Goal: Task Accomplishment & Management: Manage account settings

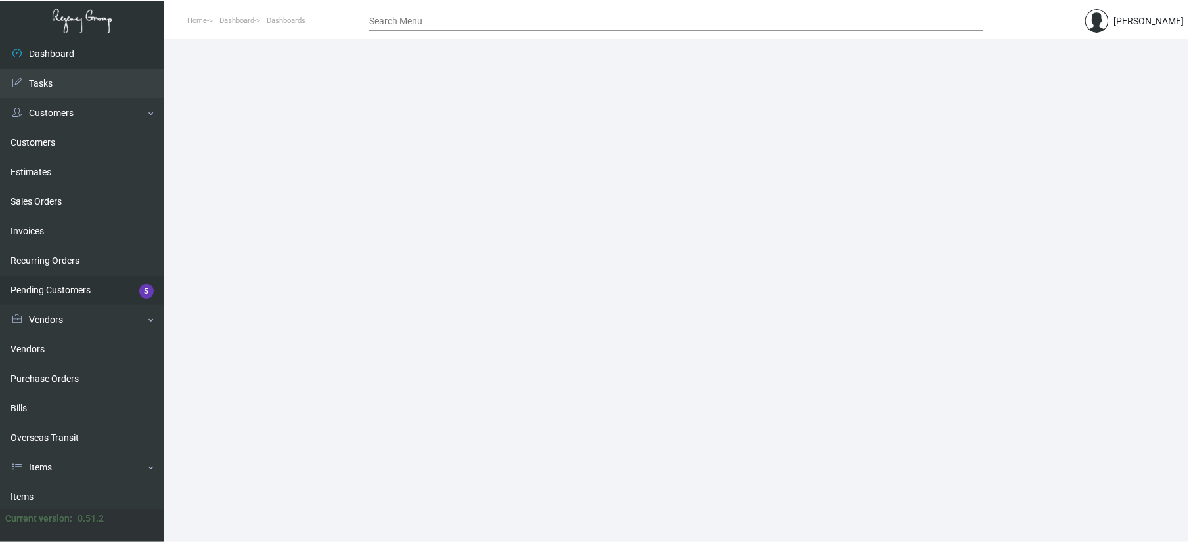
drag, startPoint x: 72, startPoint y: 376, endPoint x: 155, endPoint y: 295, distance: 115.6
click at [72, 376] on link "Purchase Orders" at bounding box center [82, 380] width 164 height 30
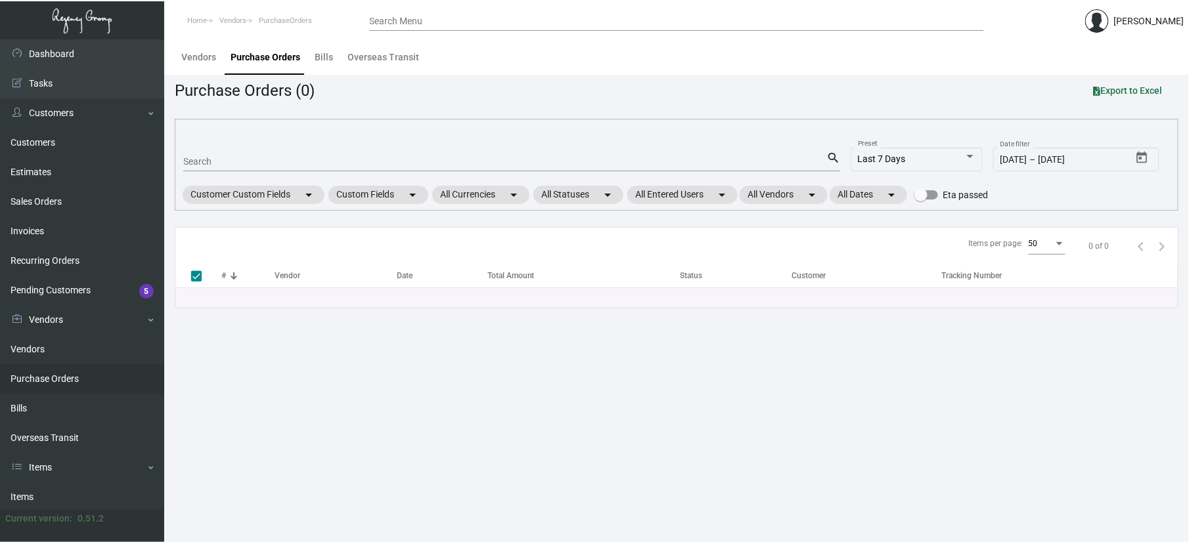
click at [234, 163] on input "Search" at bounding box center [504, 162] width 643 height 11
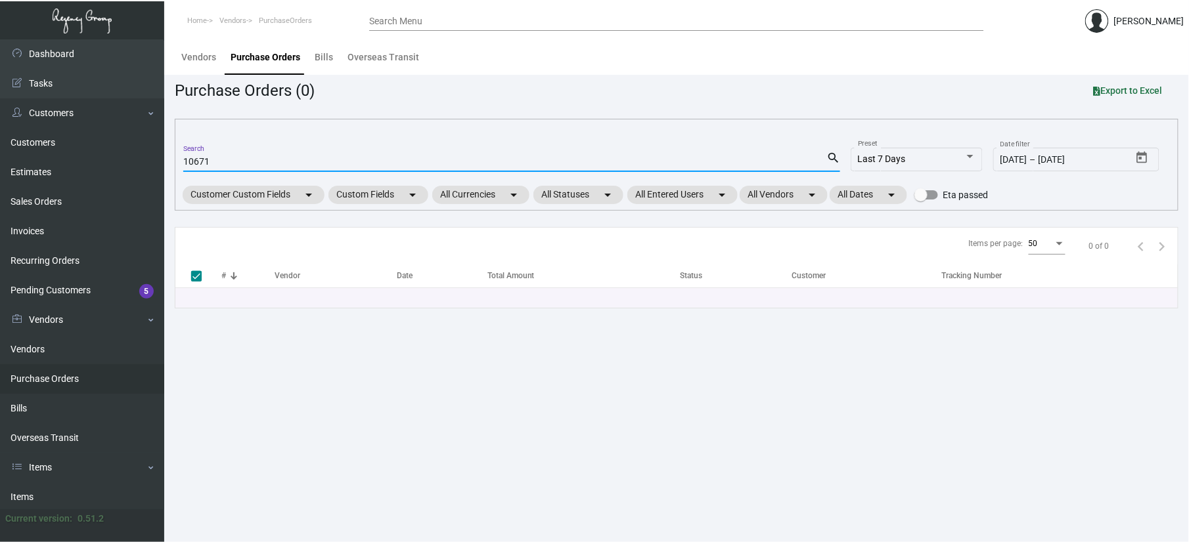
type input "106710"
checkbox input "false"
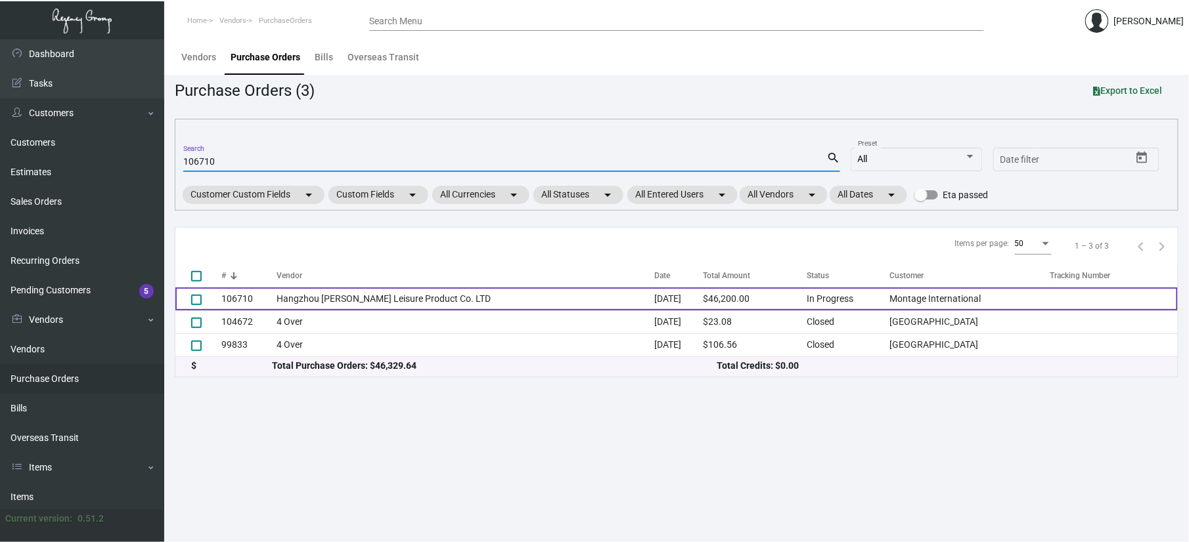
type input "106710"
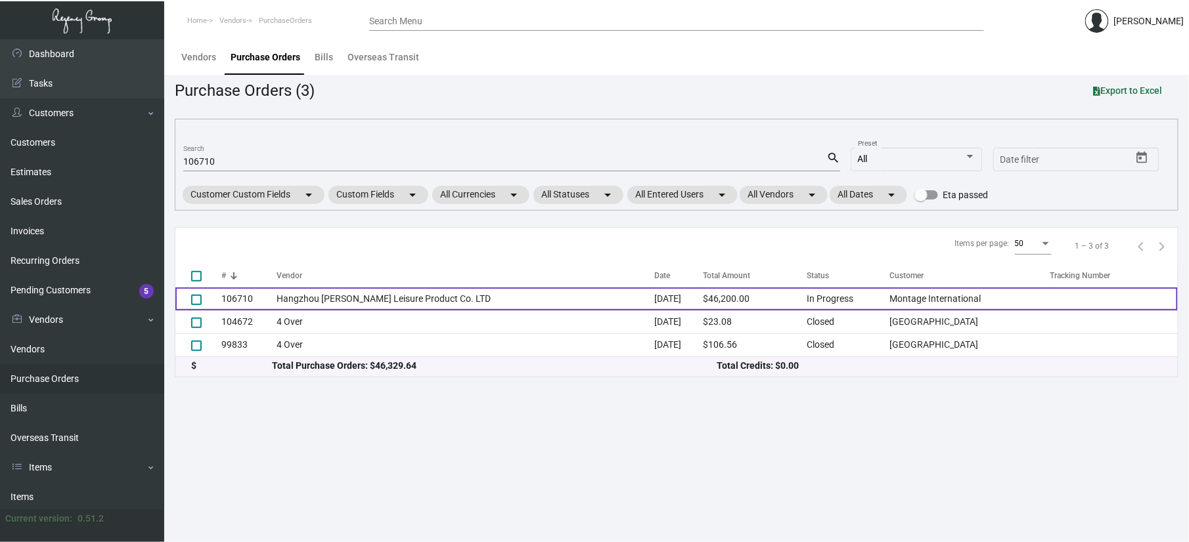
click at [289, 294] on td "Hangzhou [PERSON_NAME] Leisure Product Co. LTD" at bounding box center [466, 299] width 378 height 23
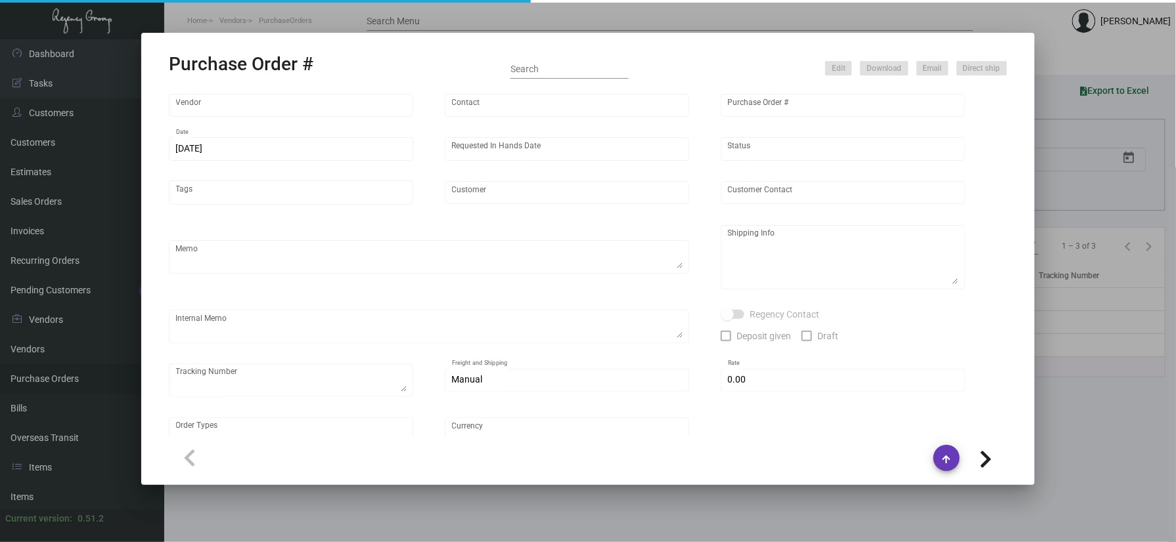
type input "Hangzhou [PERSON_NAME] Leisure Product Co. LTD"
type input "[PERSON_NAME]"
type input "106710"
type input "[DATE]"
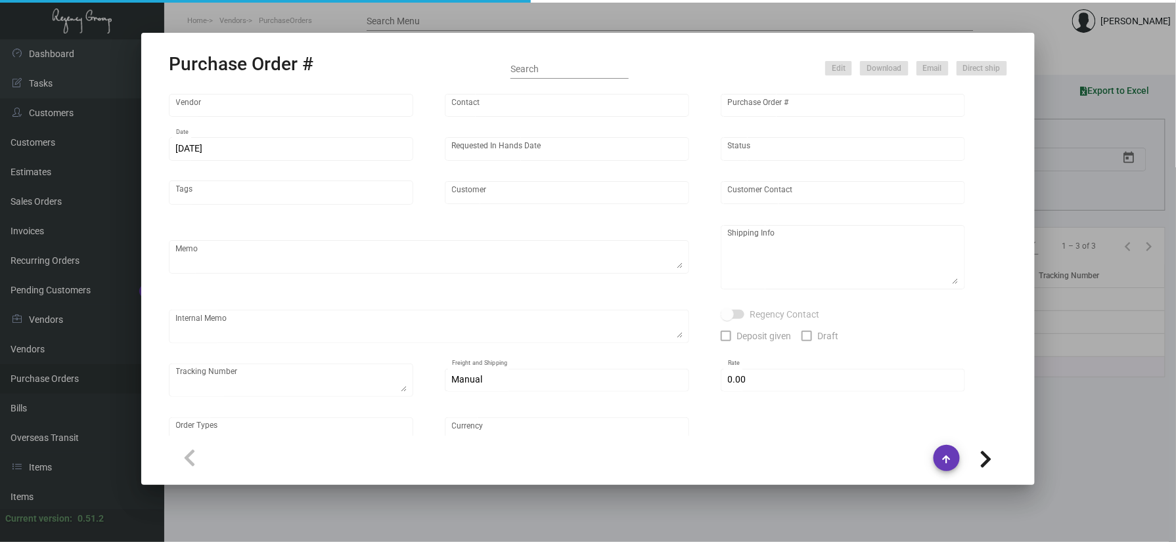
type input "Montage International"
type textarea "Please process after the samples have been approved and ship half the quantity …"
type textarea "Regency Group NJ - [PERSON_NAME] [STREET_ADDRESS]"
type textarea "sample approved - [DATE]"
checkbox input "true"
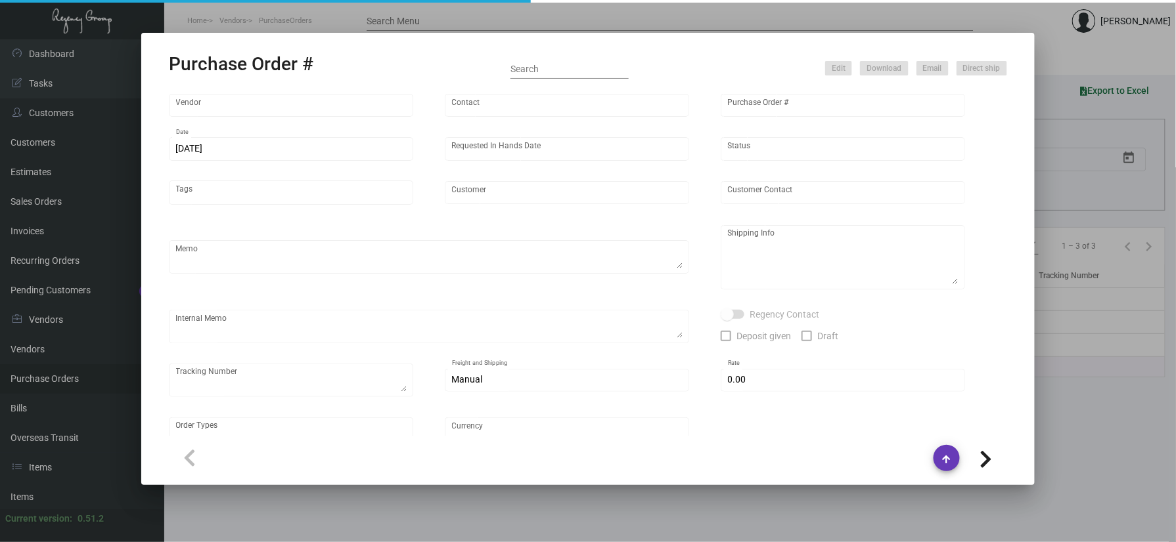
type input "$ 0.00"
type input "United States Dollar $"
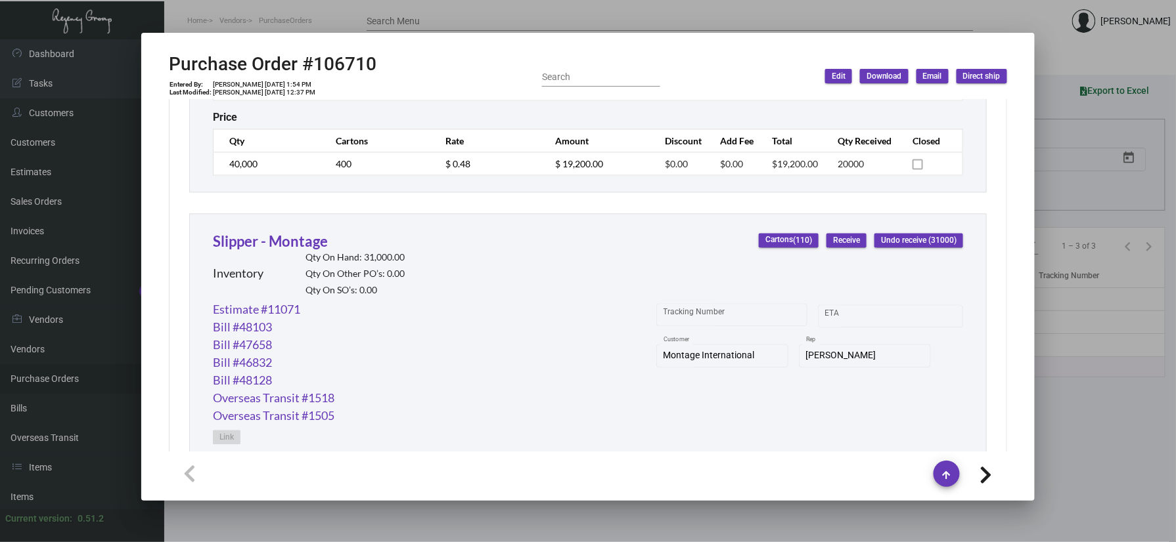
scroll to position [963, 0]
click at [833, 240] on span "Receive" at bounding box center [846, 240] width 27 height 11
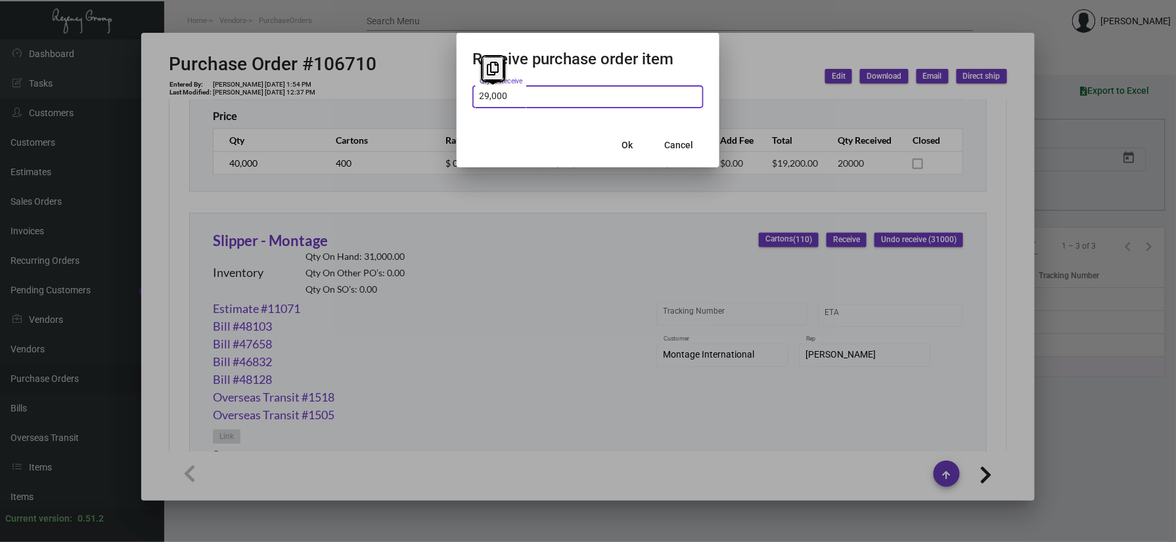
click at [560, 88] on div "29,000 Qty to Receive" at bounding box center [587, 96] width 217 height 26
type input "29,000"
click at [673, 140] on span "Cancel" at bounding box center [678, 145] width 29 height 11
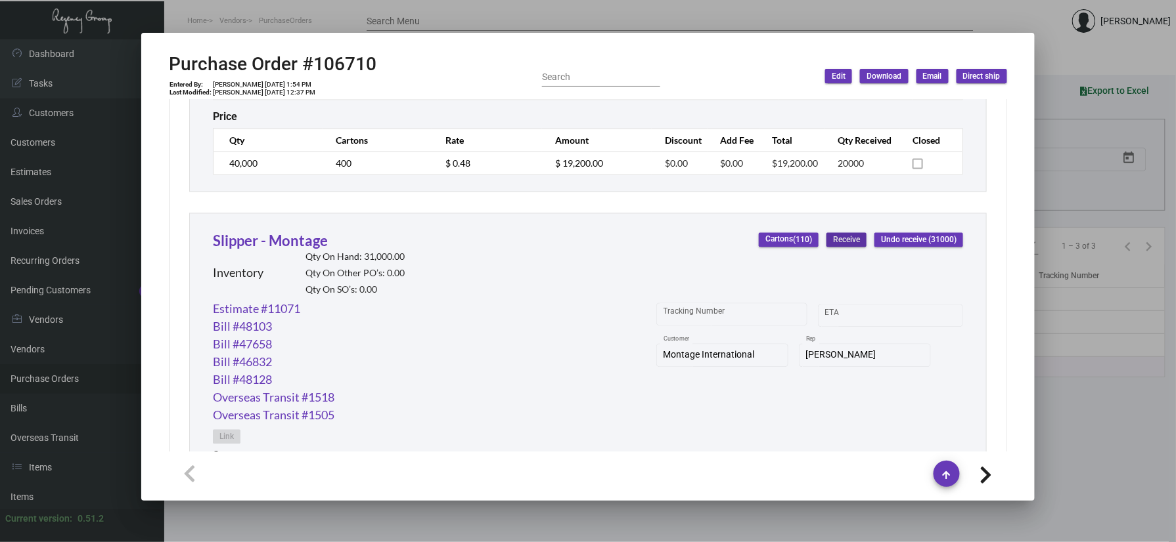
click at [842, 240] on span "Receive" at bounding box center [846, 240] width 27 height 11
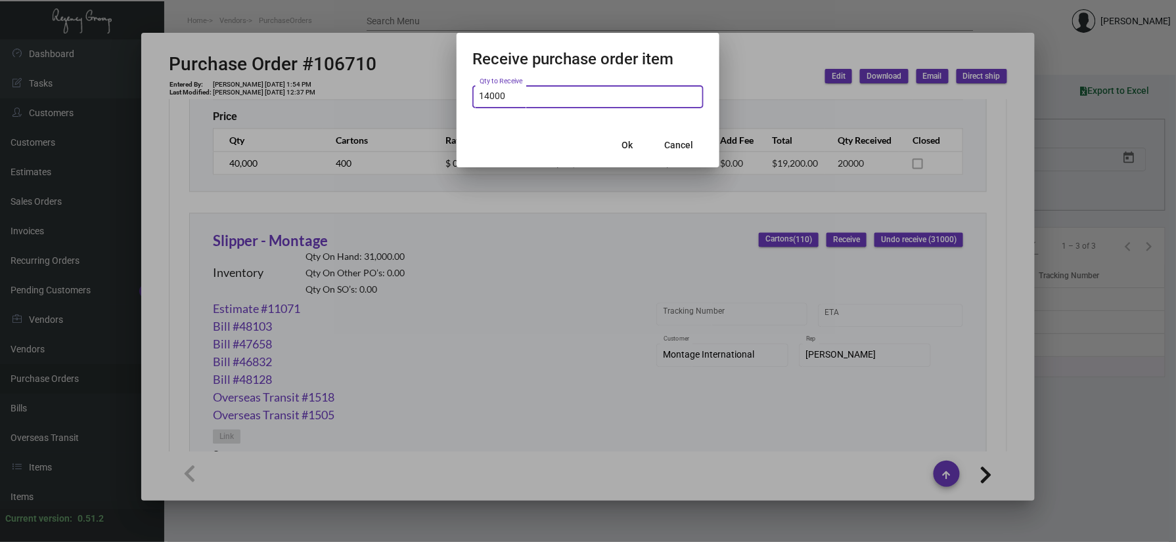
type input "14,000"
click at [633, 143] on span "Ok" at bounding box center [627, 145] width 11 height 11
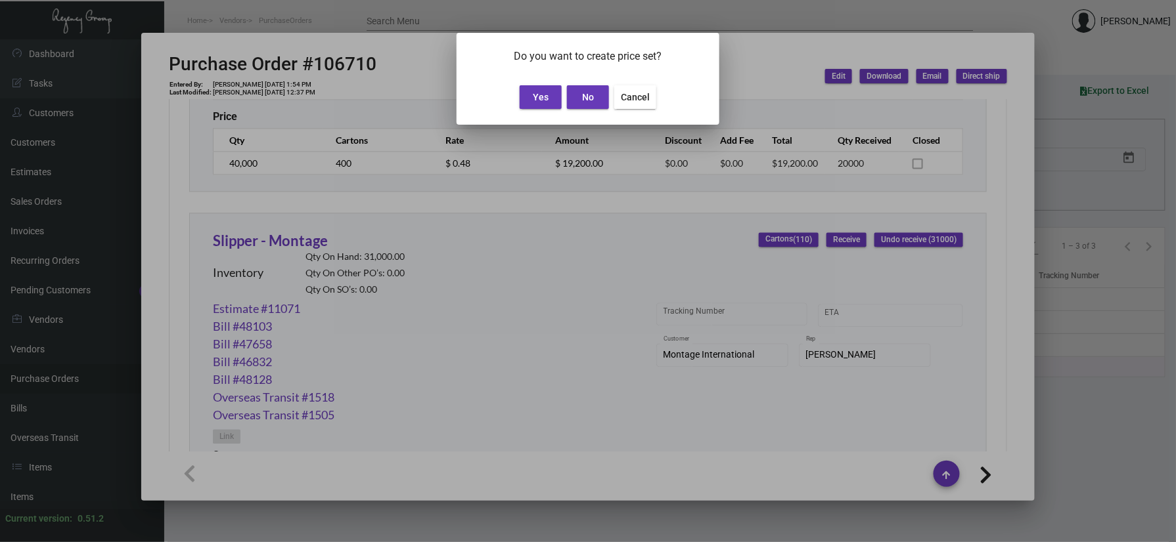
click at [533, 102] on span "Yes" at bounding box center [541, 97] width 16 height 11
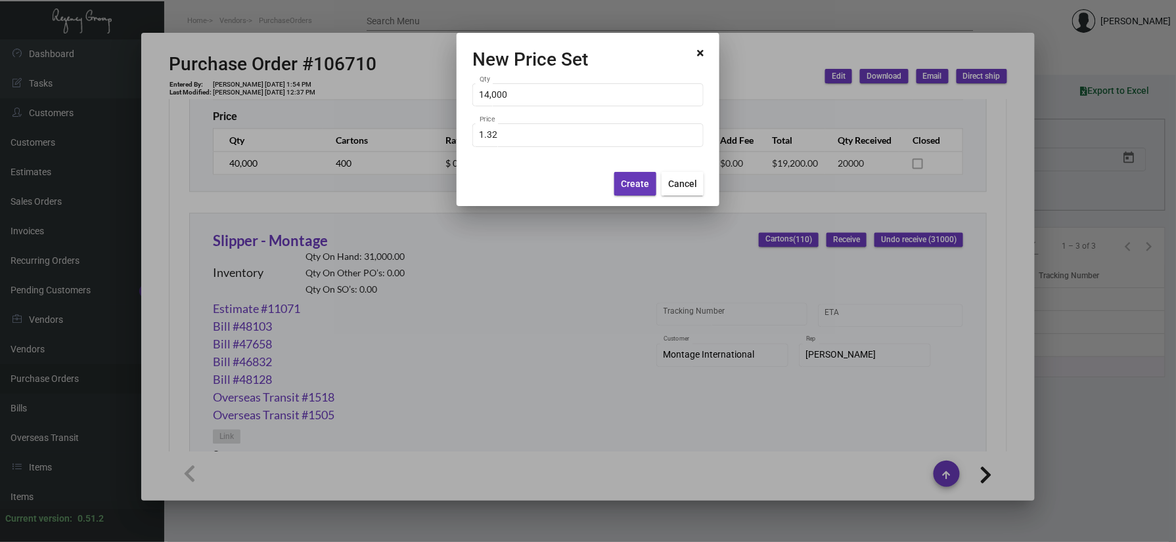
click at [627, 187] on span "Create" at bounding box center [635, 184] width 28 height 11
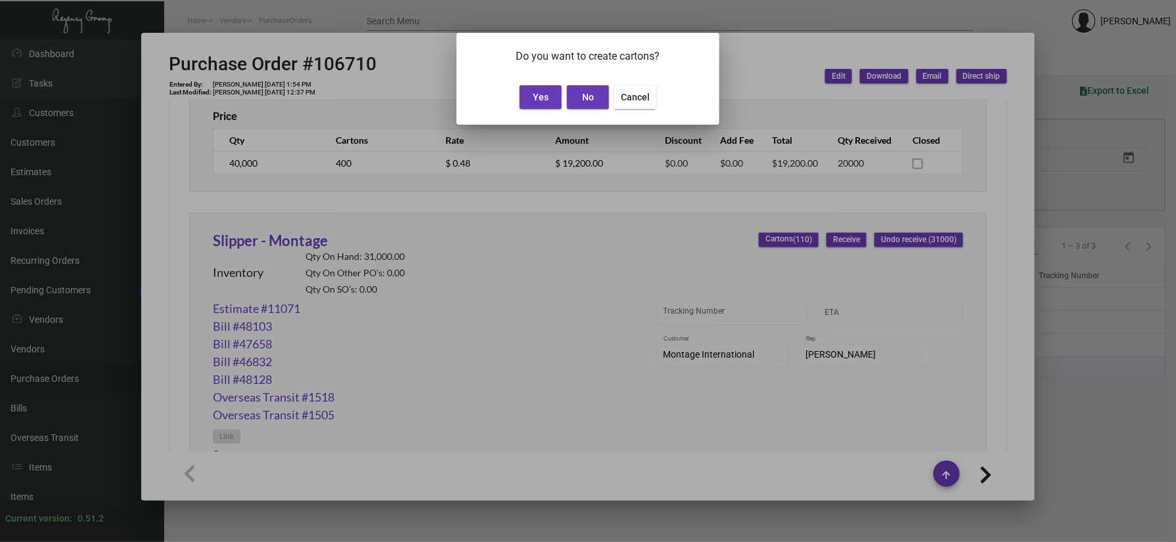
click at [535, 82] on div "Yes No Cancel" at bounding box center [587, 100] width 231 height 50
click at [535, 89] on button "Yes" at bounding box center [541, 97] width 42 height 24
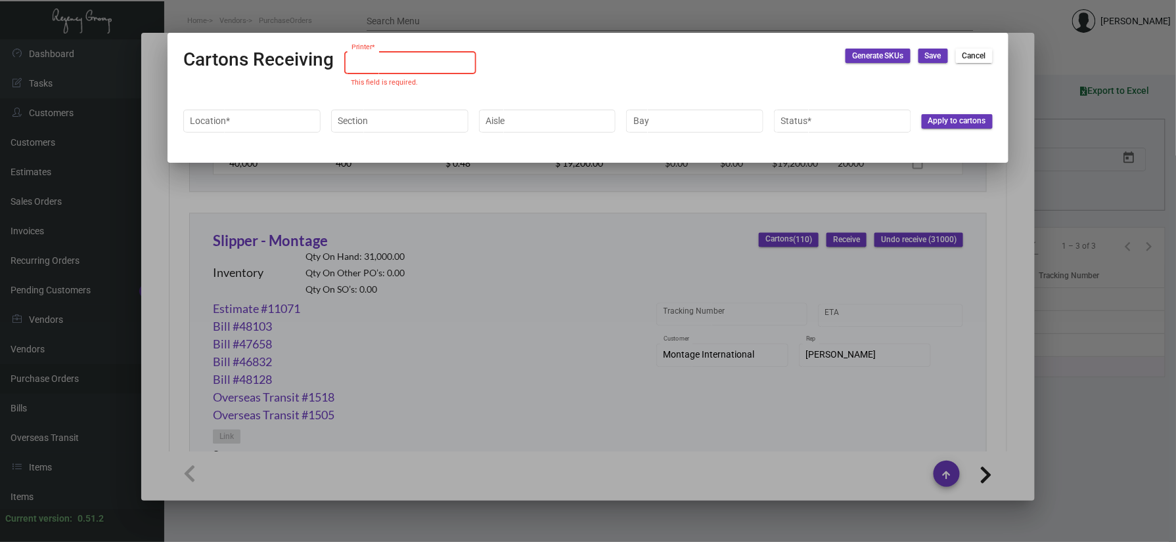
click at [415, 66] on input at bounding box center [410, 62] width 118 height 11
click at [408, 85] on span "Default" at bounding box center [409, 90] width 111 height 32
type input "Default"
click at [276, 109] on div "Location *" at bounding box center [251, 120] width 123 height 26
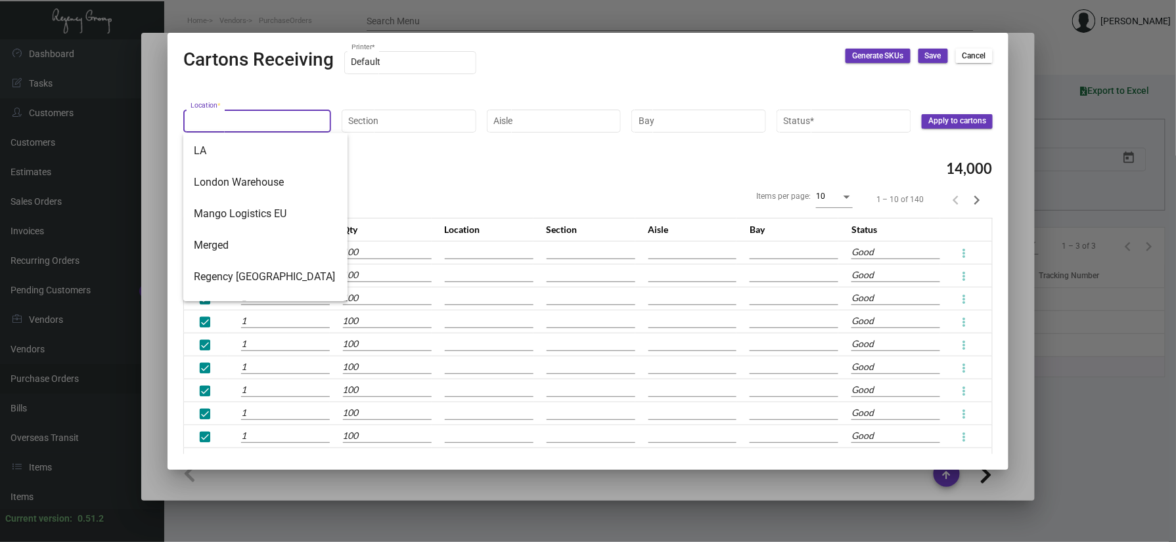
scroll to position [242, 0]
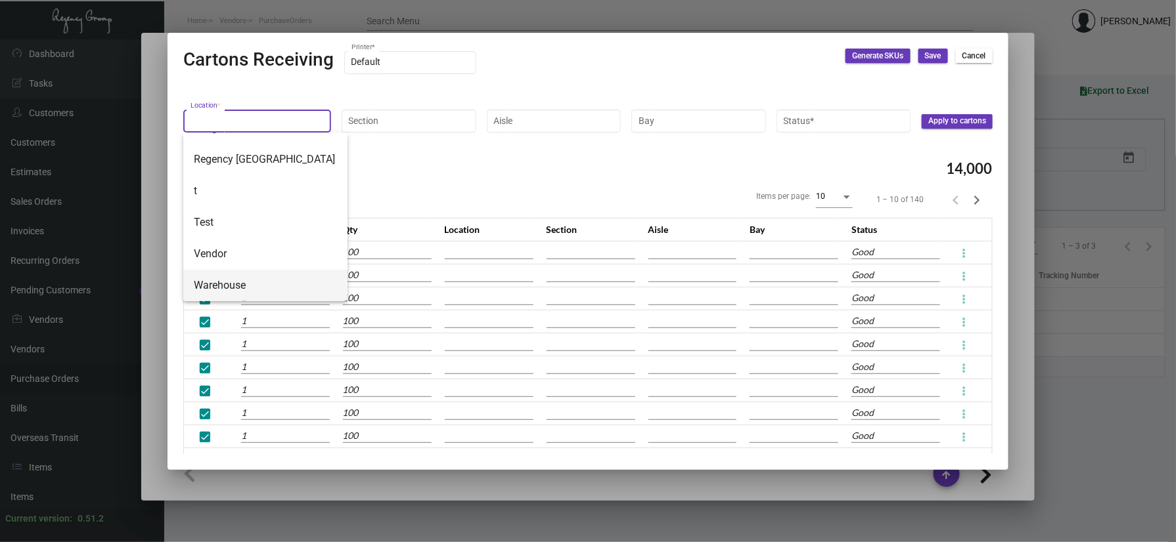
click at [252, 281] on span "Warehouse" at bounding box center [265, 286] width 143 height 32
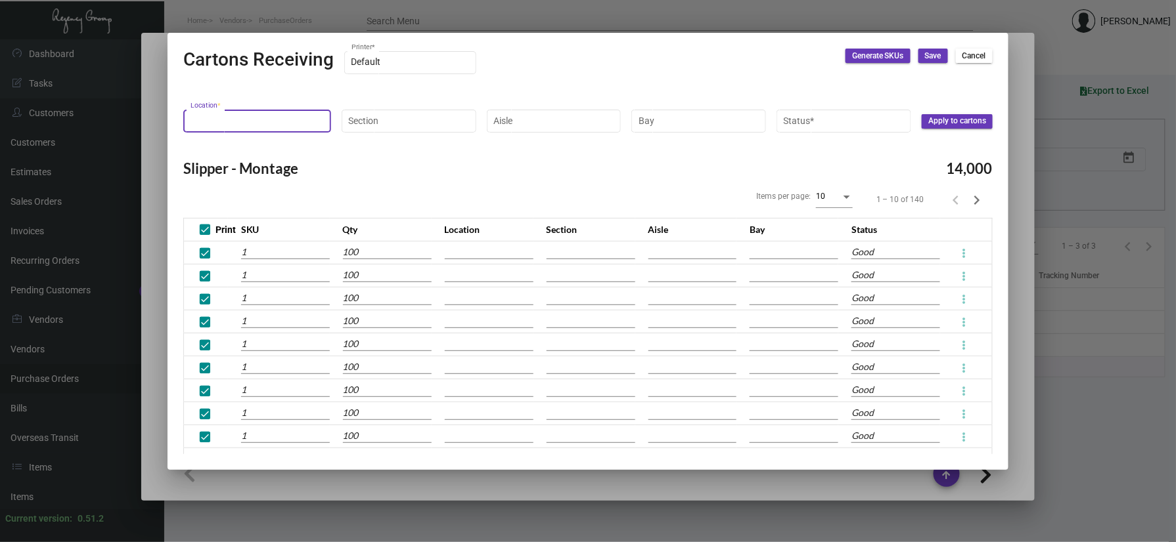
type input "Warehouse"
type input "10002037250310"
type input "10002037250311"
type input "10002037250312"
type input "10002037250313"
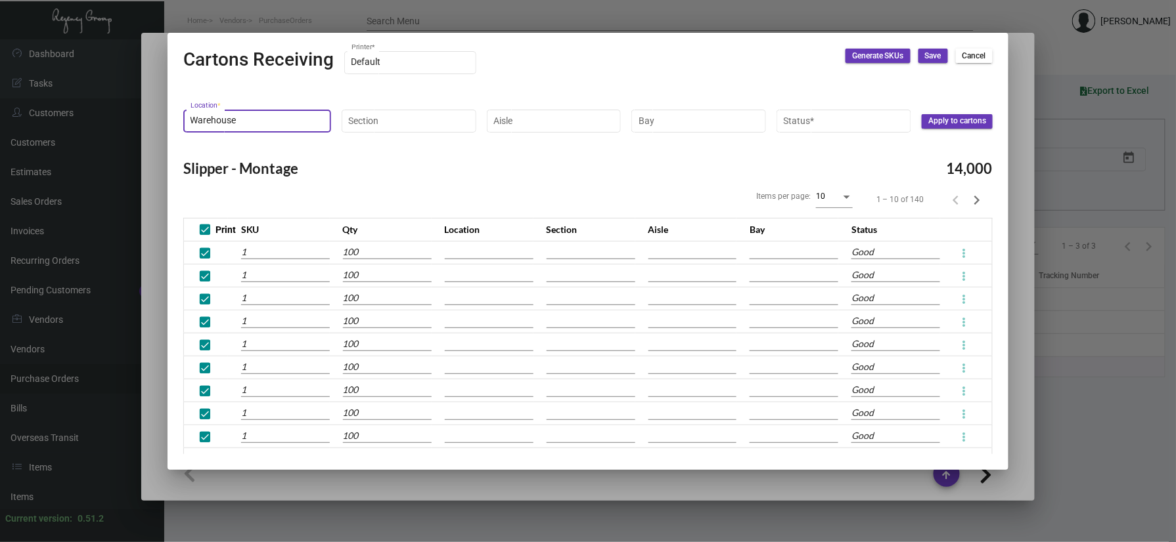
type input "10002037250314"
type input "10002037250315"
type input "10002037250316"
type input "10002037250317"
type input "10002037250318"
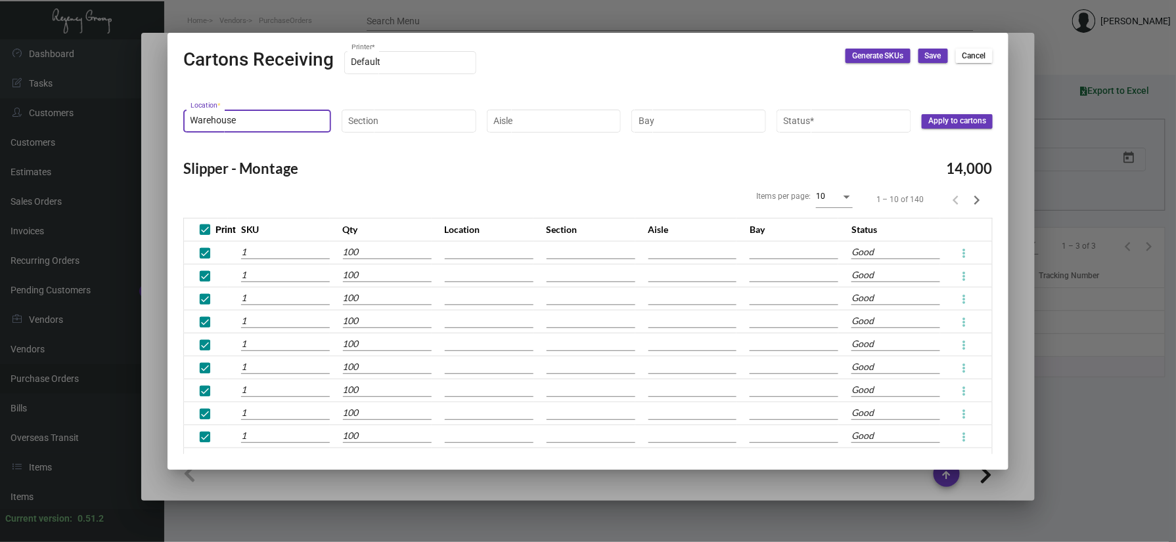
type input "10002037250319"
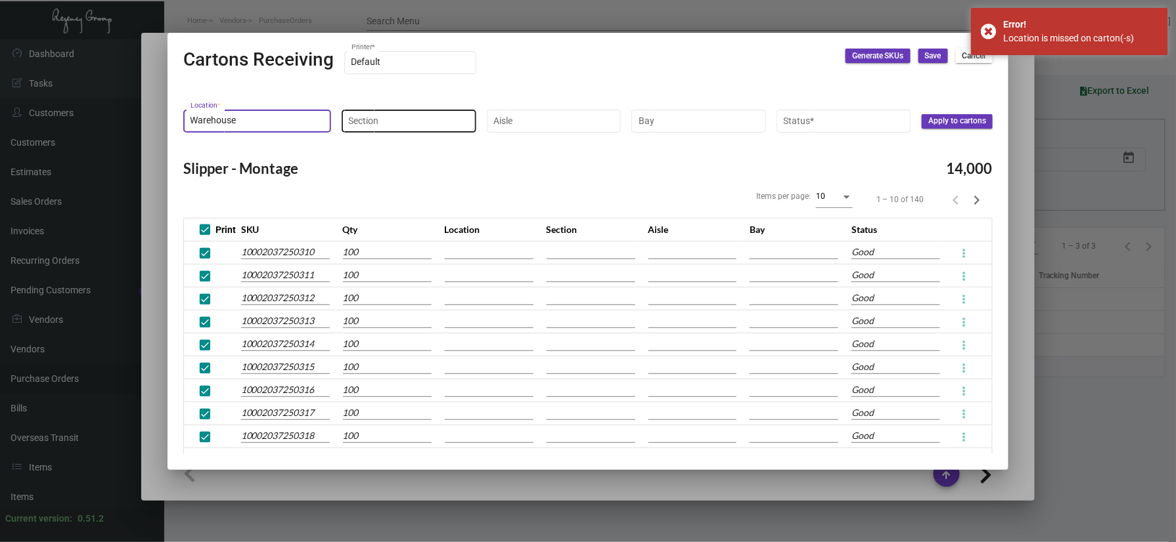
click at [402, 126] on input "Section" at bounding box center [408, 121] width 121 height 11
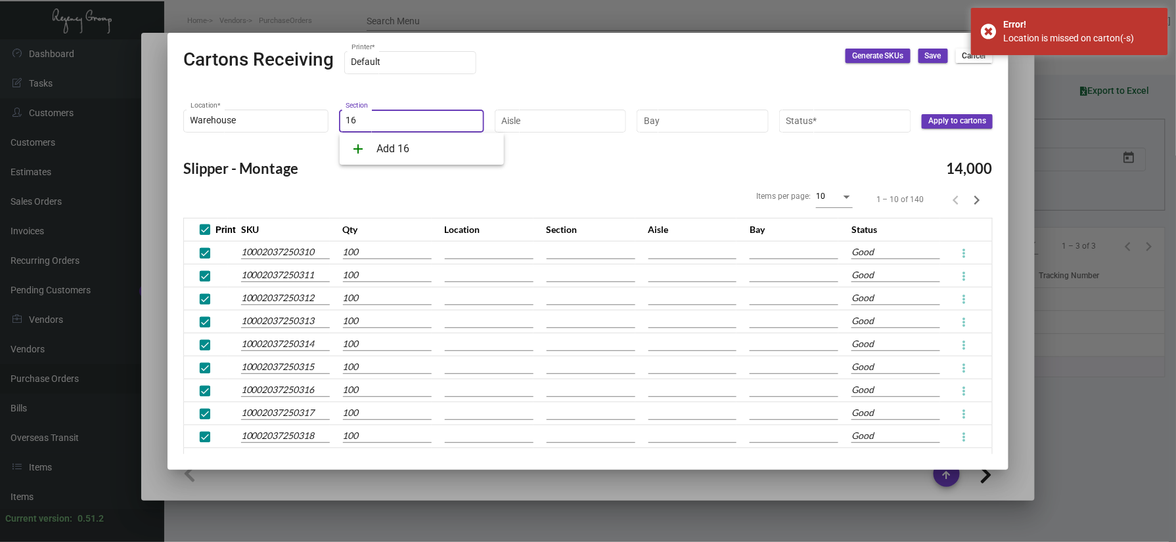
type input "1"
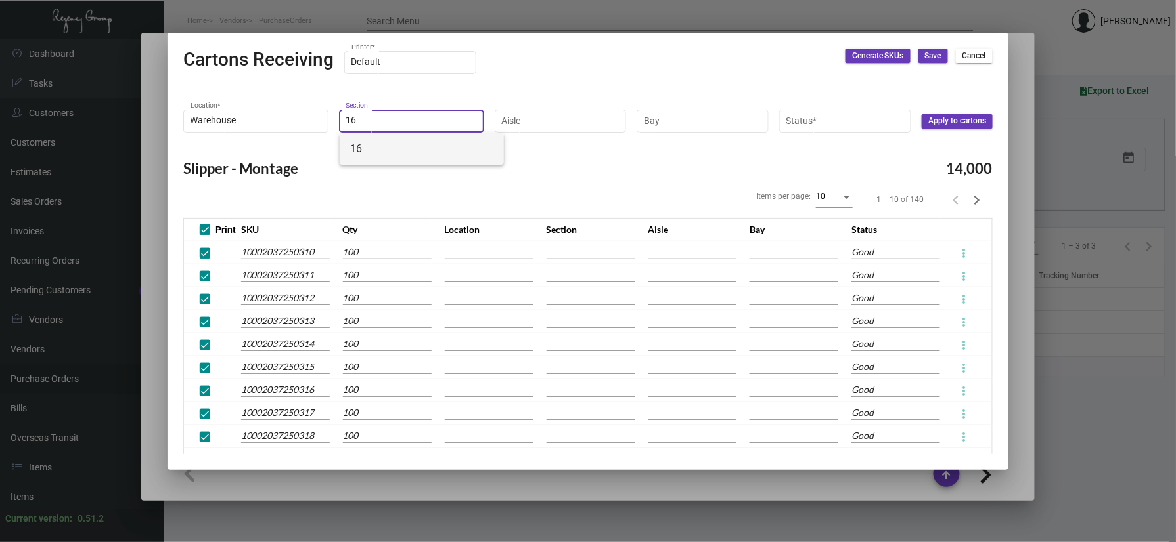
type input "16"
click at [403, 139] on span "16" at bounding box center [421, 149] width 143 height 32
click at [534, 122] on input "Aisle" at bounding box center [560, 121] width 118 height 11
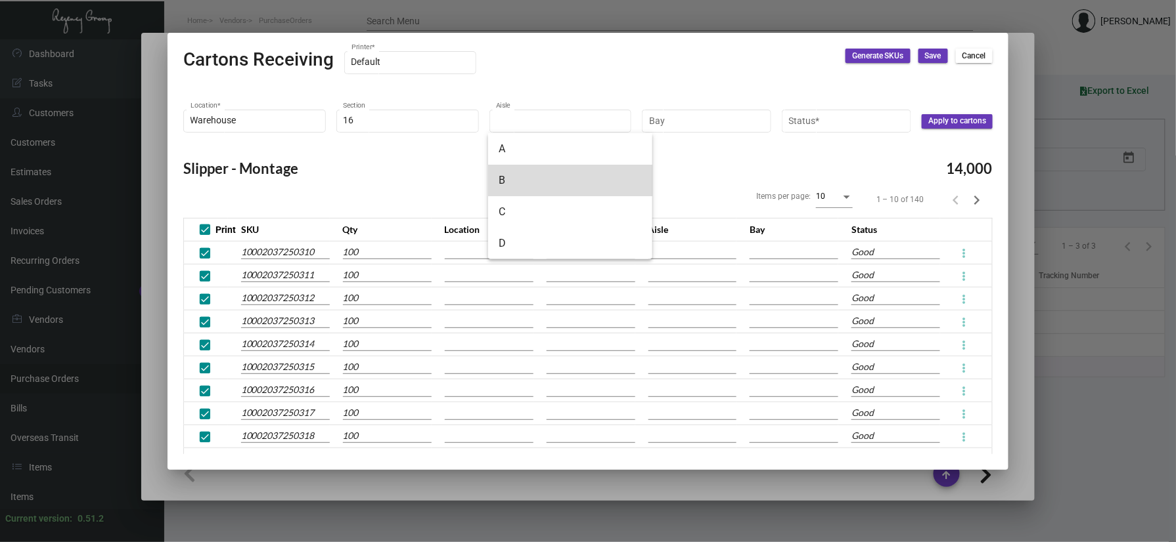
click at [552, 171] on span "B" at bounding box center [569, 181] width 143 height 32
type input "B"
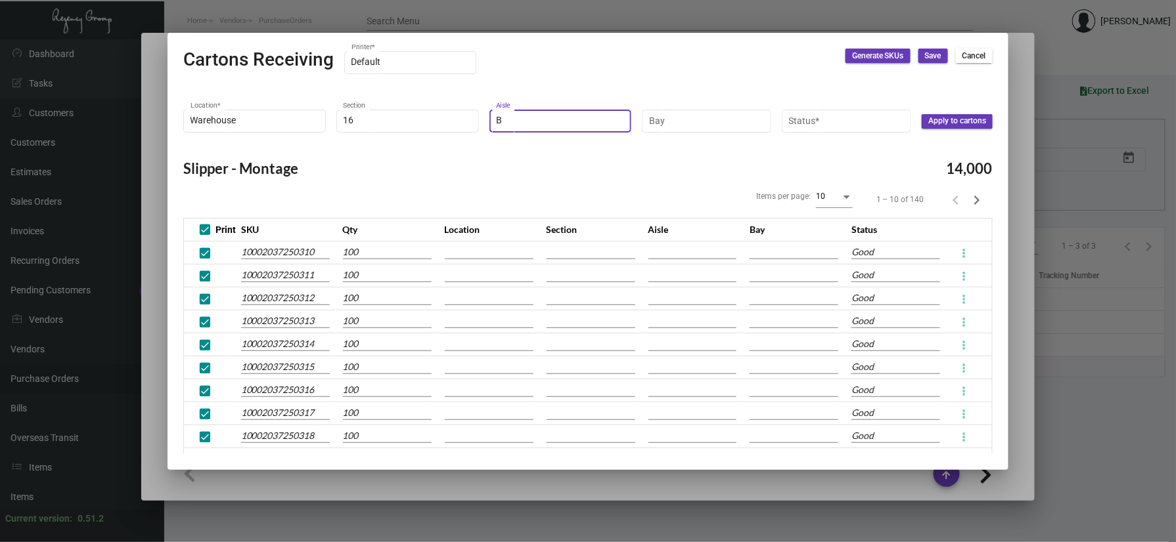
click at [703, 139] on div "Bay" at bounding box center [706, 127] width 129 height 35
click at [703, 135] on div "Bay" at bounding box center [706, 127] width 129 height 35
click at [709, 114] on div "Bay" at bounding box center [707, 120] width 116 height 26
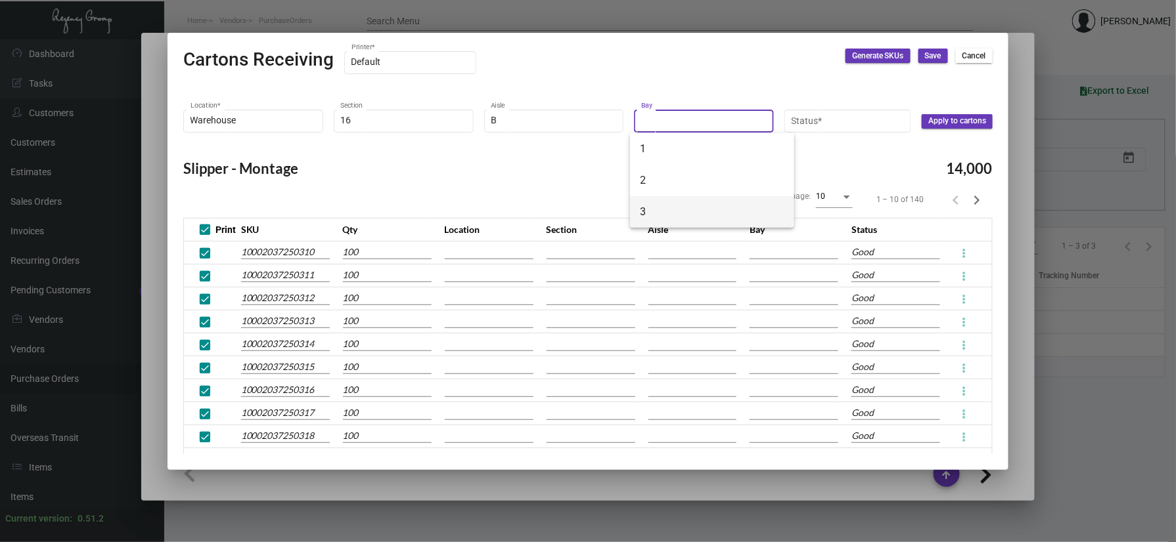
click at [686, 219] on span "3" at bounding box center [711, 212] width 143 height 32
type input "3"
click at [831, 123] on input "Status *" at bounding box center [847, 121] width 113 height 11
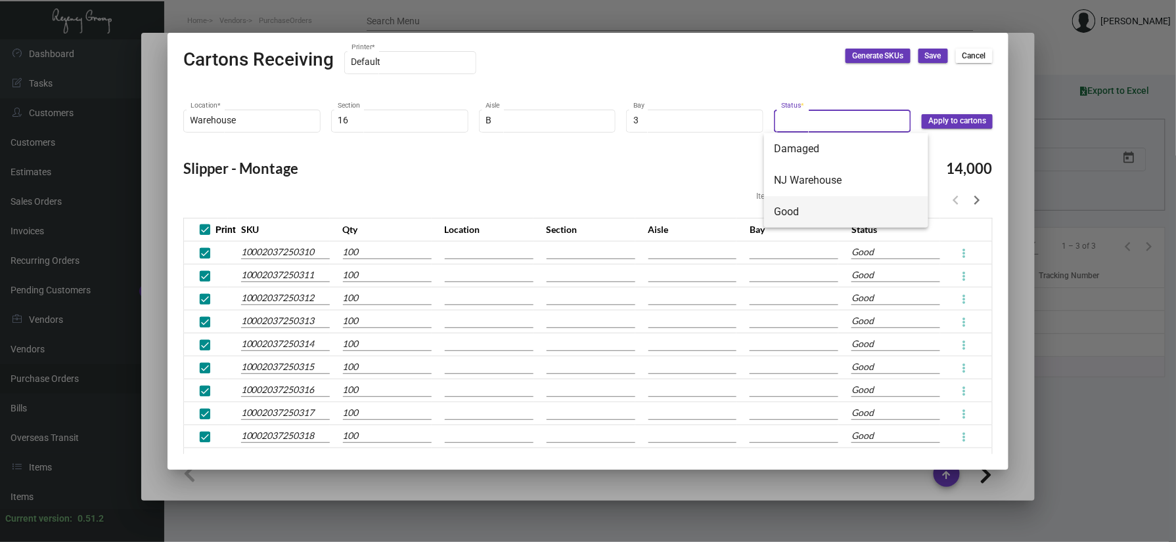
click at [807, 206] on span "Good" at bounding box center [845, 212] width 143 height 32
type input "Good"
click at [937, 117] on span "Apply to cartons" at bounding box center [957, 121] width 58 height 11
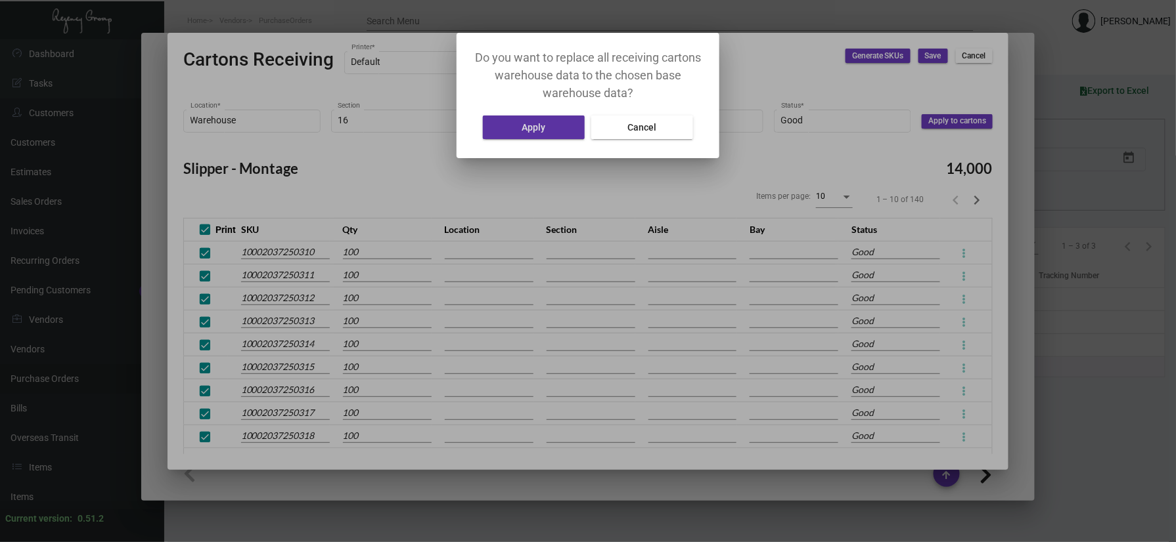
click at [562, 122] on button "Apply" at bounding box center [534, 128] width 102 height 24
type input "Warehouse"
type input "16"
type input "B"
type input "3"
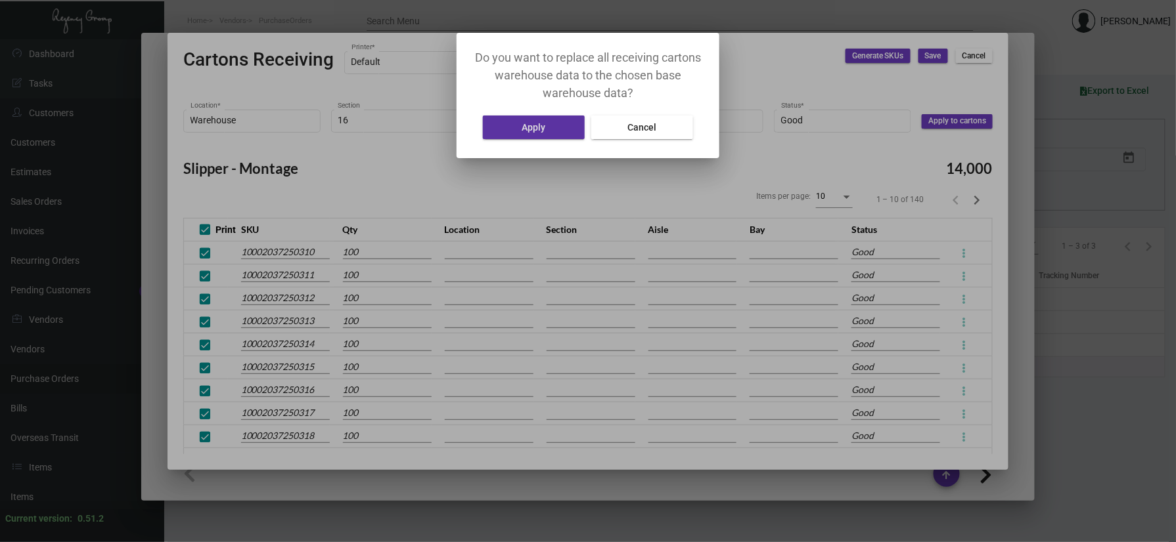
type input "Warehouse"
type input "16"
type input "B"
type input "3"
type input "Warehouse"
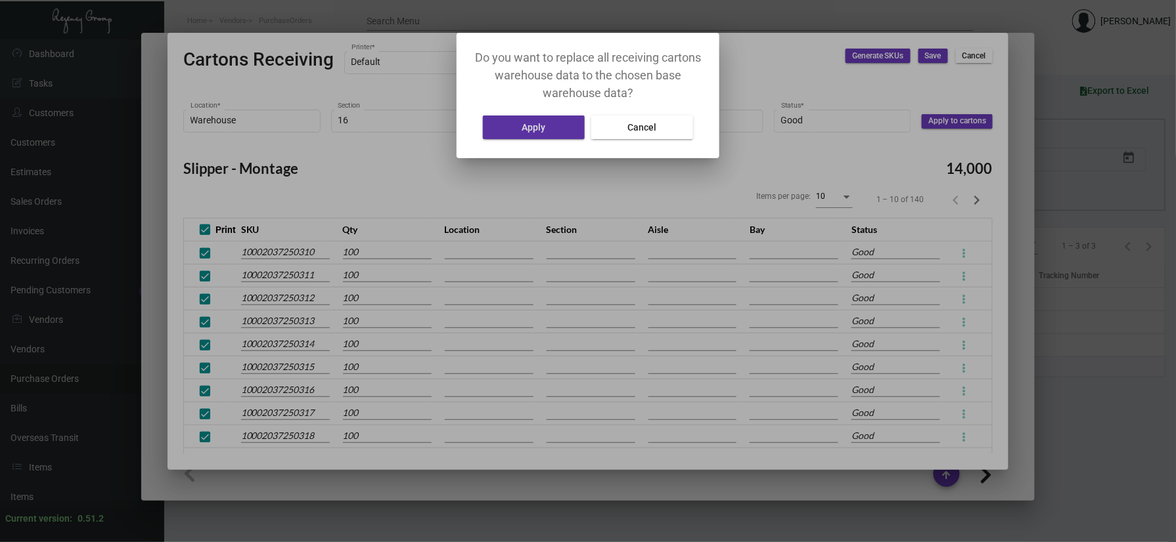
type input "16"
type input "B"
type input "3"
type input "Warehouse"
type input "16"
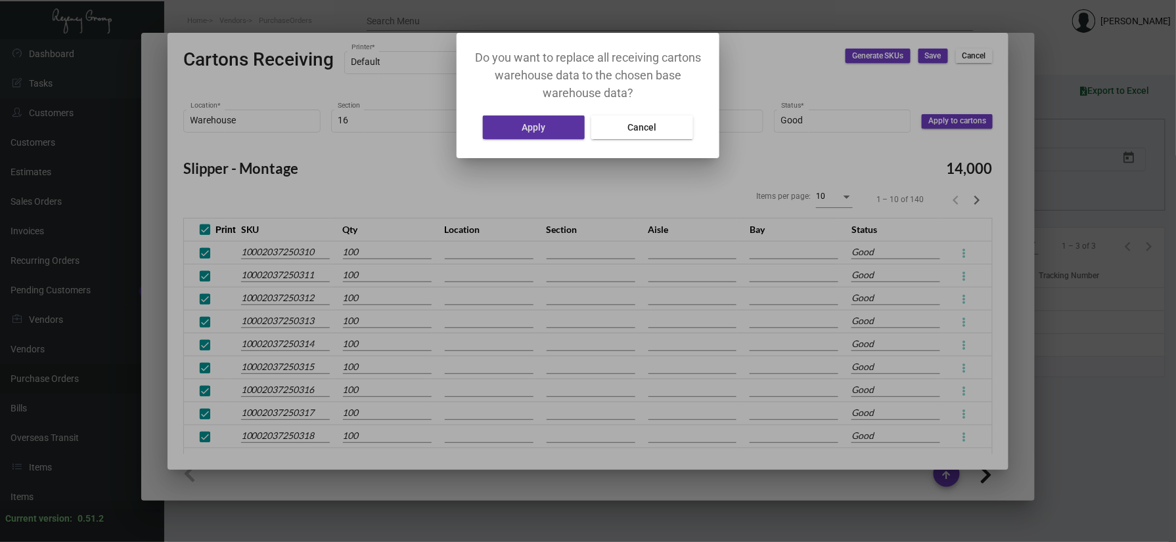
type input "B"
type input "3"
type input "Warehouse"
type input "16"
type input "B"
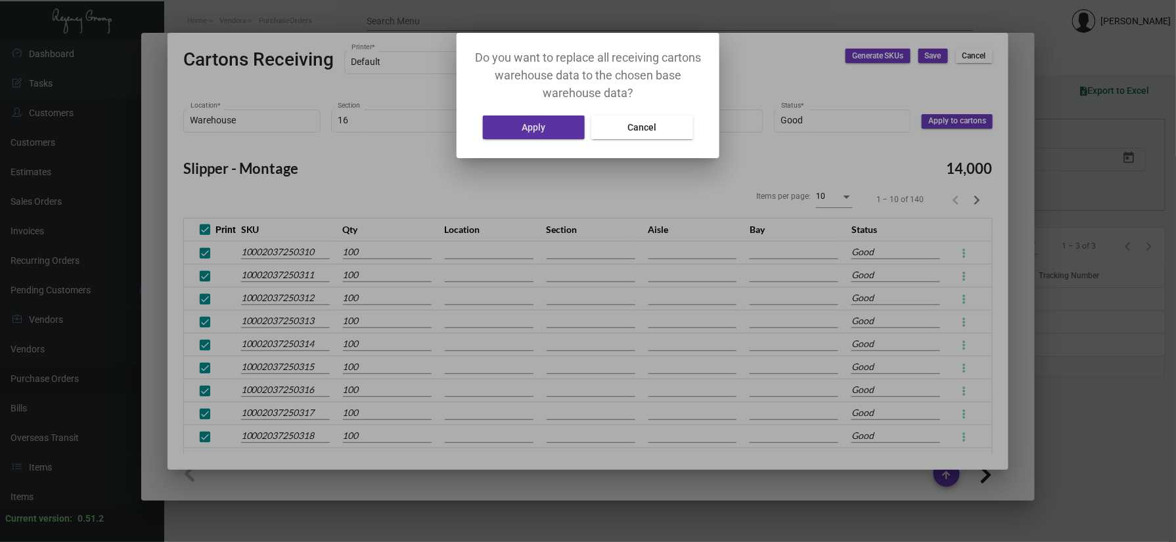
type input "3"
type input "Warehouse"
type input "16"
type input "B"
type input "3"
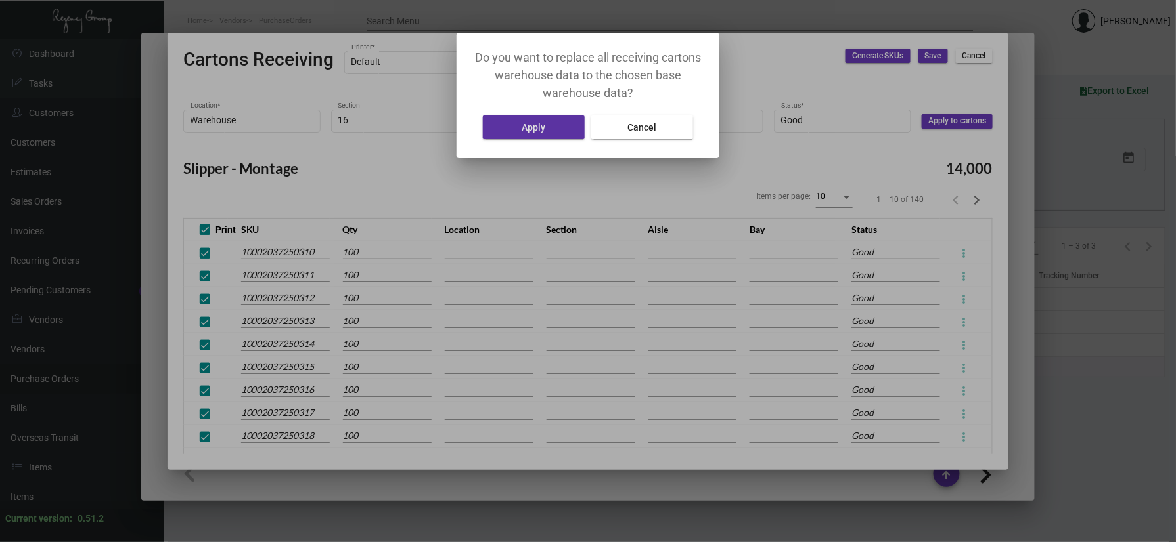
type input "Warehouse"
type input "16"
type input "B"
type input "3"
type input "Warehouse"
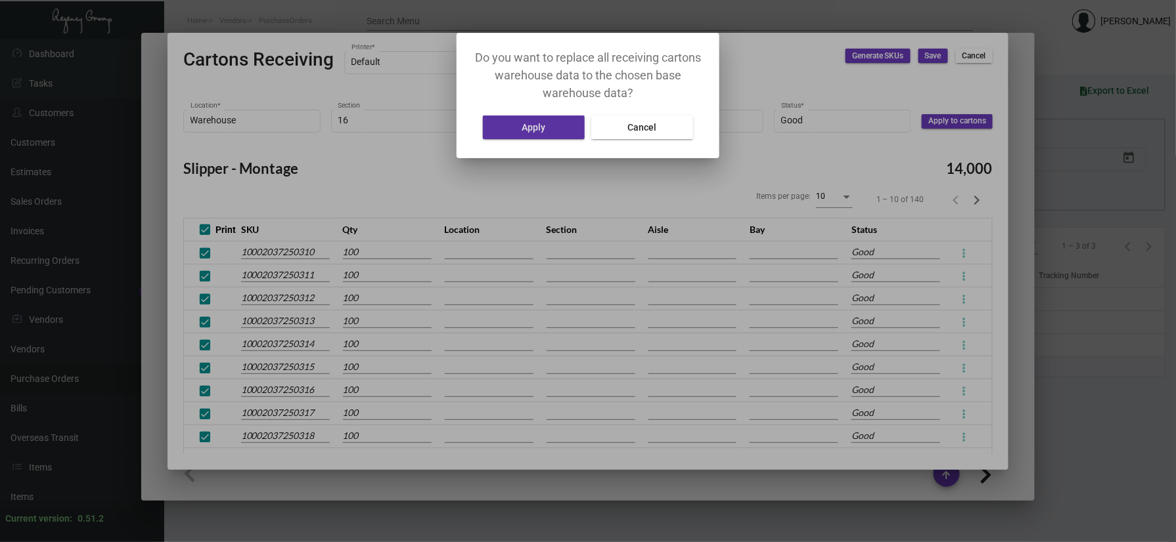
type input "16"
type input "B"
type input "3"
type input "Warehouse"
type input "16"
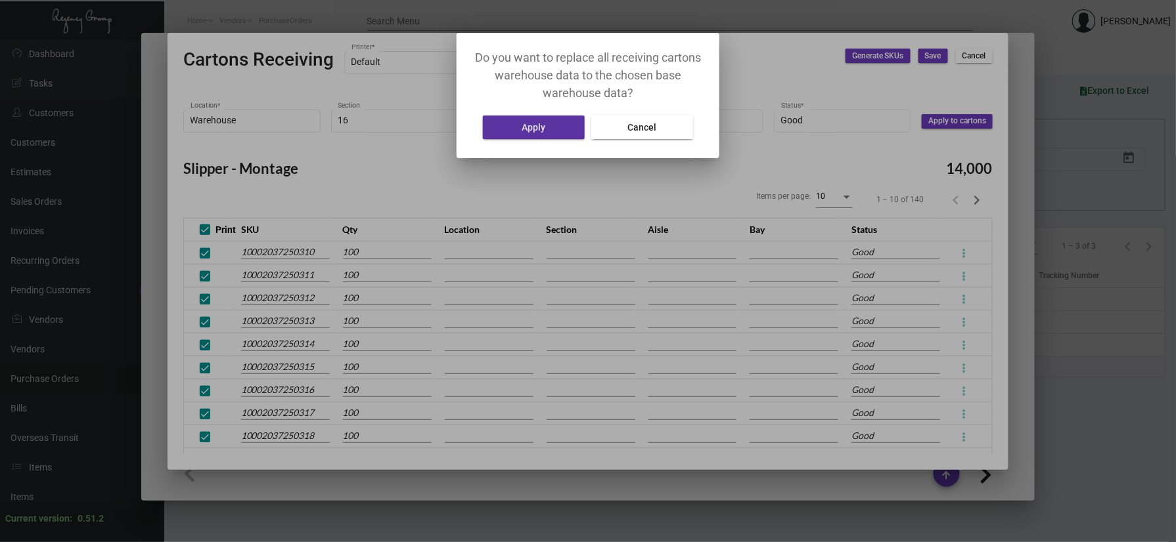
type input "B"
type input "3"
type input "Warehouse"
type input "16"
type input "B"
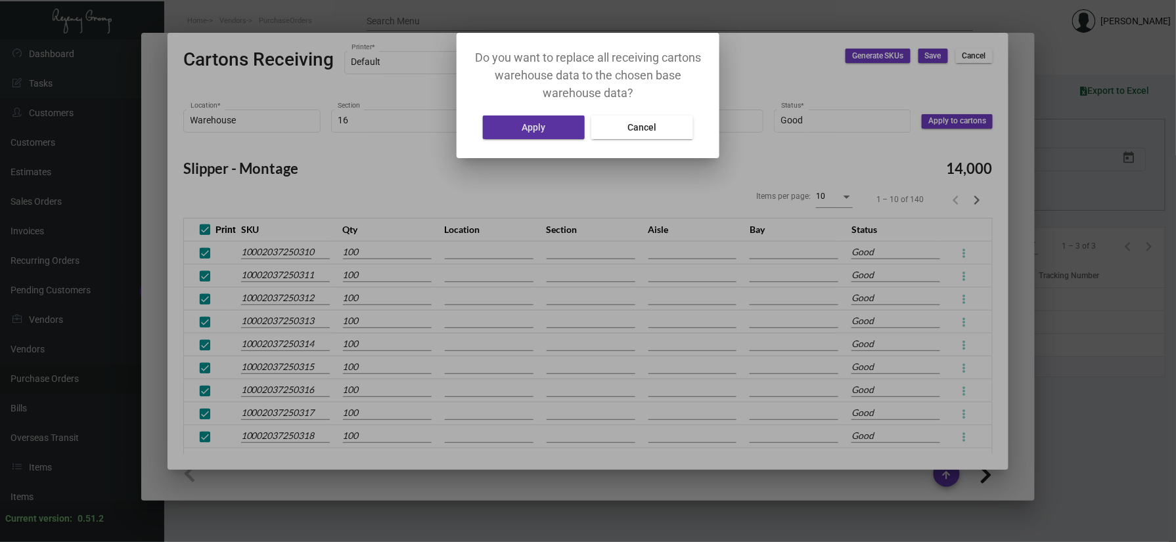
type input "3"
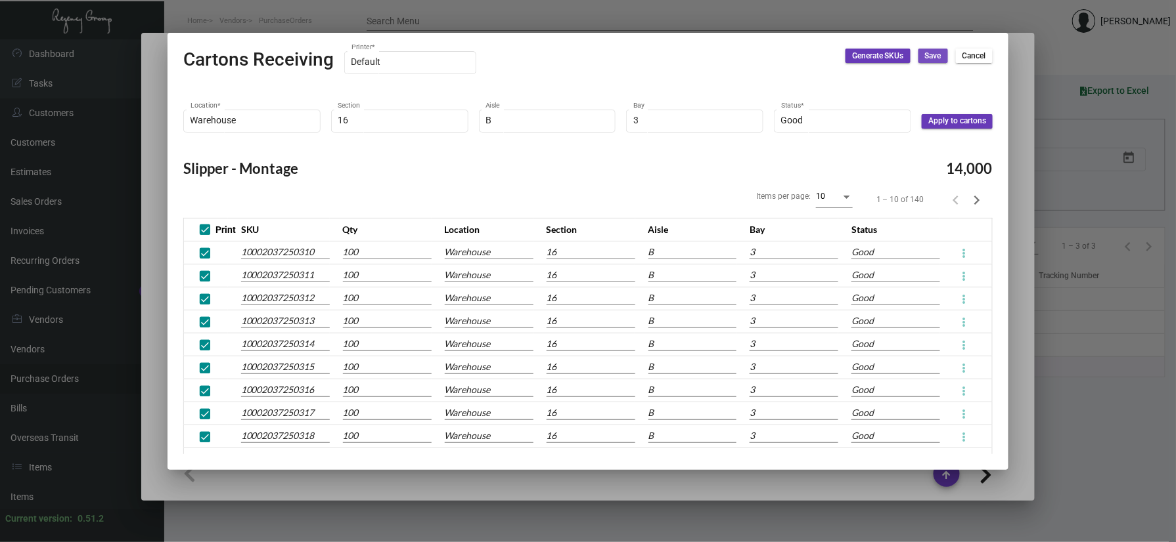
click at [935, 61] on span "Save" at bounding box center [933, 56] width 16 height 11
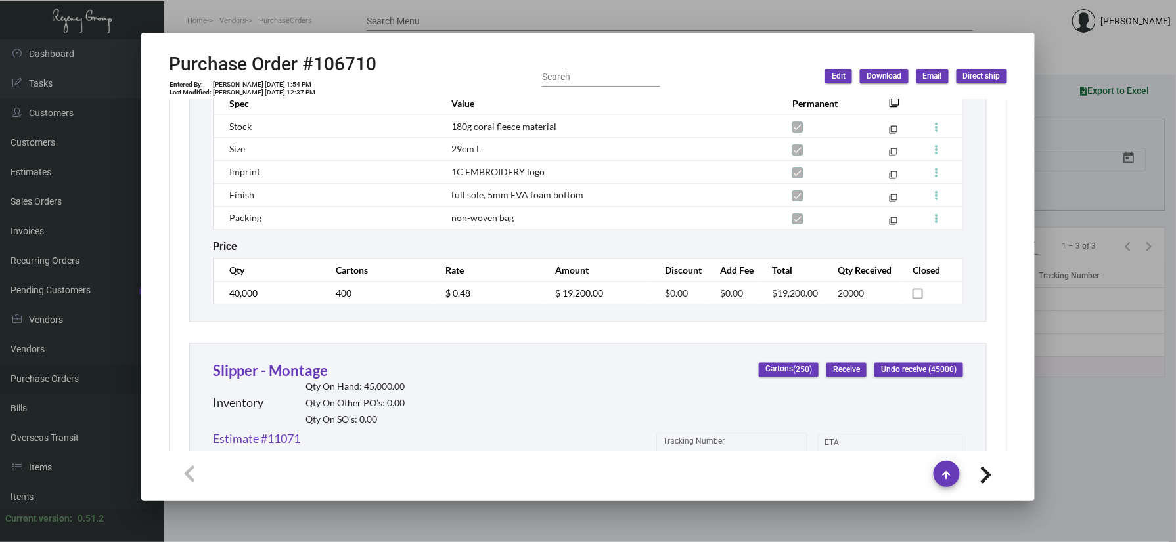
scroll to position [673, 0]
